Goal: Book appointment/travel/reservation

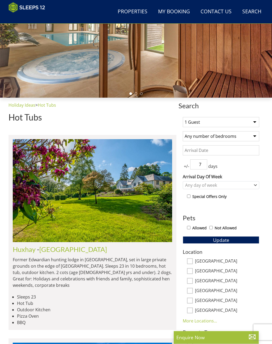
scroll to position [90, 0]
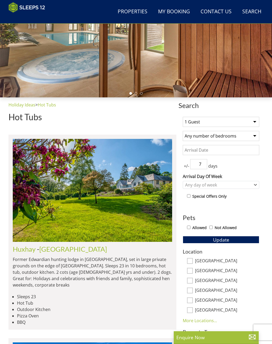
click at [253, 118] on select "1 Guest 2 Guests 3 Guests 4 Guests 5 Guests 6 Guests 7 Guests 8 Guests 9 Guests…" at bounding box center [221, 122] width 77 height 10
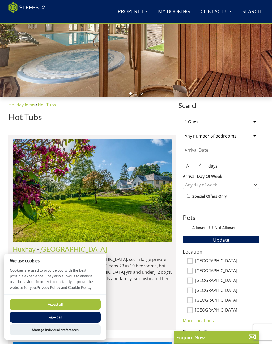
click at [228, 121] on select "1 Guest 2 Guests 3 Guests 4 Guests 5 Guests 6 Guests 7 Guests 8 Guests 9 Guests…" at bounding box center [221, 122] width 77 height 10
select select "12"
click at [225, 136] on select "Any number of bedrooms 4 Bedrooms 5 Bedrooms 6 Bedrooms 7 Bedrooms 8 Bedrooms 9…" at bounding box center [221, 136] width 77 height 10
click at [252, 150] on input "Date" at bounding box center [221, 150] width 77 height 10
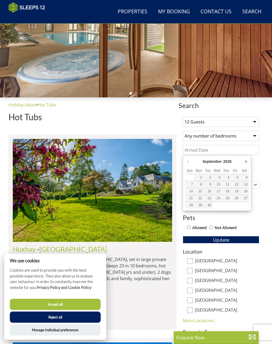
scroll to position [90, 0]
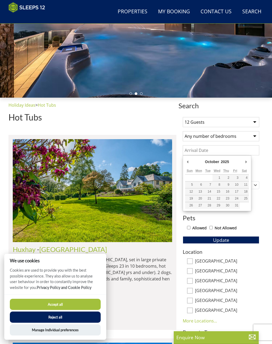
type input "[DATE]"
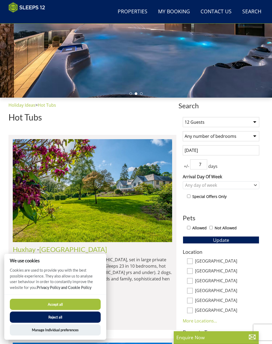
type input ".7"
click at [207, 163] on input "number" at bounding box center [198, 164] width 17 height 10
click at [209, 166] on span "days" at bounding box center [212, 166] width 11 height 6
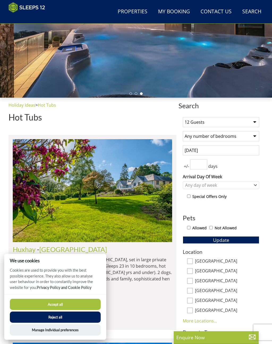
click at [206, 165] on input "number" at bounding box center [198, 164] width 17 height 10
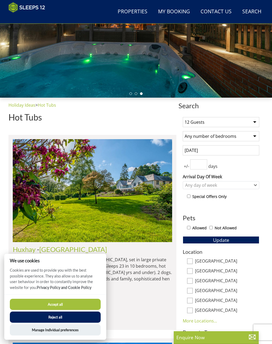
click at [191, 167] on input "number" at bounding box center [198, 164] width 17 height 10
type input "7"
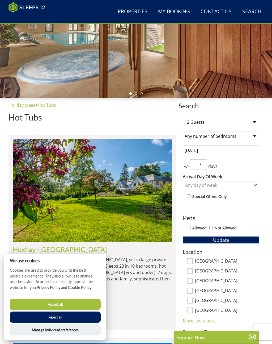
click at [204, 163] on input "7" at bounding box center [198, 164] width 17 height 10
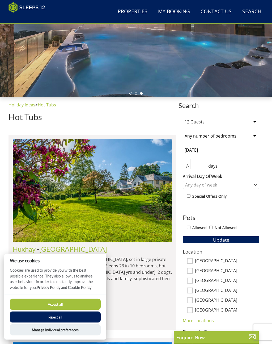
scroll to position [90, 0]
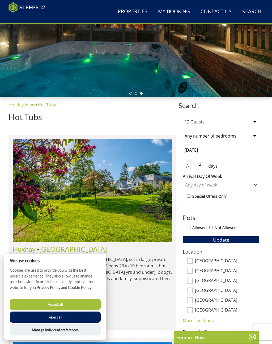
type input "2"
click at [221, 239] on button "Update" at bounding box center [221, 239] width 77 height 7
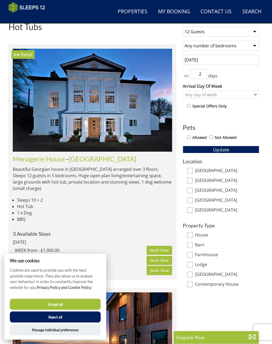
scroll to position [181, 0]
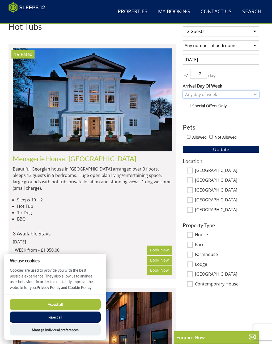
click at [252, 95] on div "Any day of week" at bounding box center [218, 94] width 69 height 6
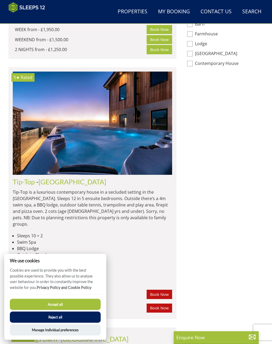
scroll to position [413, 0]
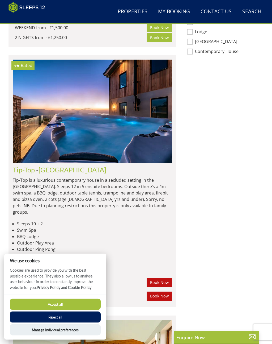
click at [65, 306] on button "Accept all" at bounding box center [55, 304] width 91 height 11
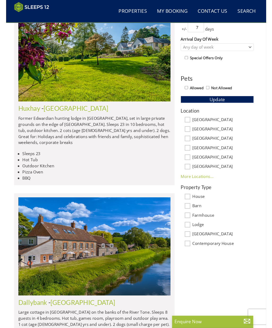
scroll to position [226, 0]
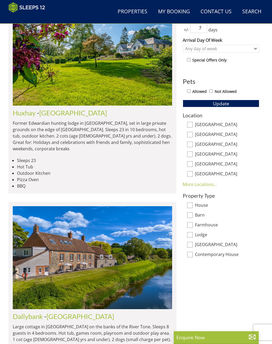
click at [205, 185] on link "More Locations..." at bounding box center [200, 184] width 34 height 6
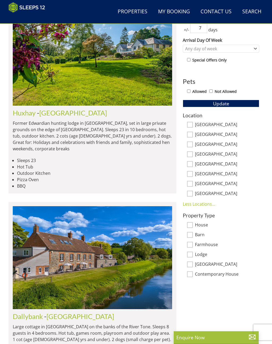
click at [192, 174] on input "[GEOGRAPHIC_DATA]" at bounding box center [190, 174] width 6 height 6
checkbox input "true"
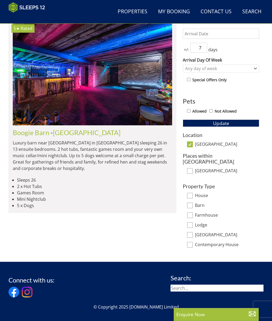
scroll to position [207, 0]
click at [67, 133] on link "[GEOGRAPHIC_DATA]" at bounding box center [87, 133] width 68 height 8
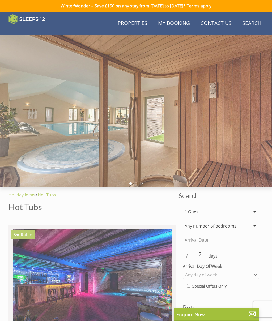
scroll to position [207, 0]
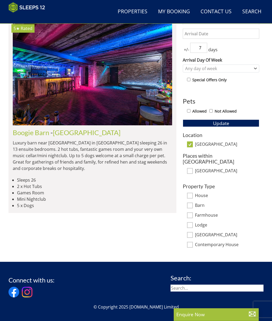
click at [64, 94] on img at bounding box center [92, 74] width 159 height 103
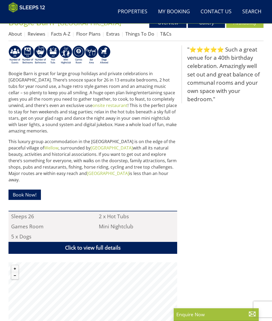
scroll to position [171, 0]
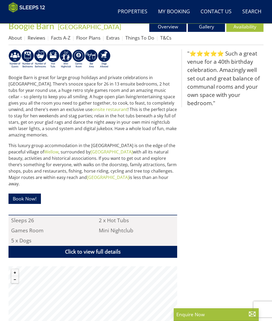
click at [28, 194] on link "Book Now!" at bounding box center [25, 199] width 32 height 10
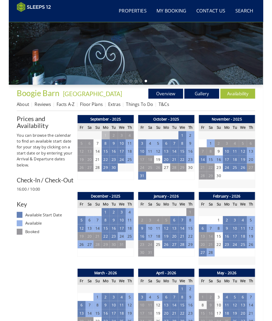
scroll to position [119, 0]
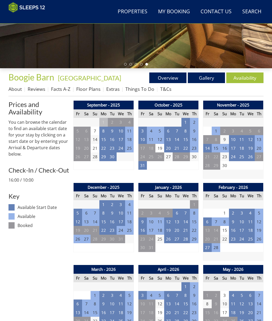
click at [143, 130] on td "3" at bounding box center [142, 131] width 9 height 9
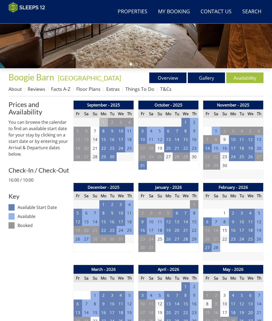
scroll to position [171, 0]
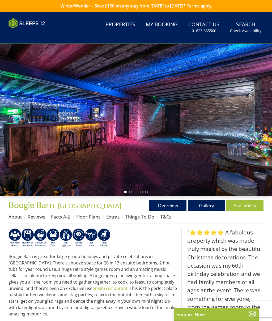
click at [128, 22] on link "Properties" at bounding box center [120, 25] width 34 height 12
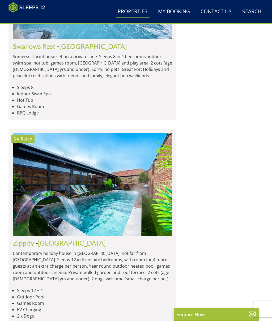
scroll to position [0, 159]
